Goal: Check status: Check status

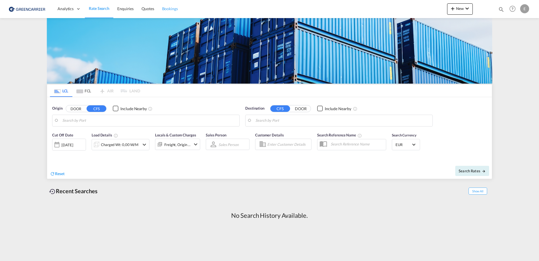
click at [168, 11] on span "Bookings" at bounding box center [170, 8] width 16 height 5
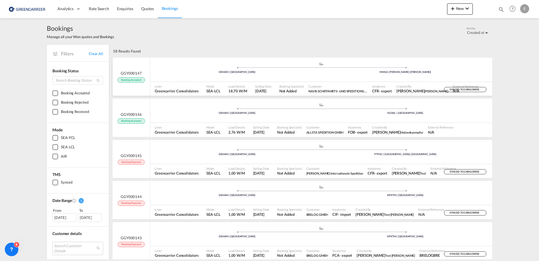
click at [139, 74] on span "GGY000147" at bounding box center [131, 73] width 21 height 5
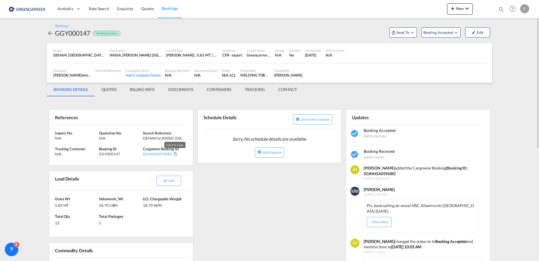
click at [174, 155] on md-icon "Click to Copy" at bounding box center [176, 154] width 4 height 4
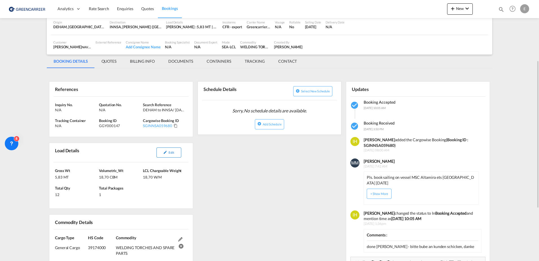
scroll to position [56, 0]
